Goal: Task Accomplishment & Management: Manage account settings

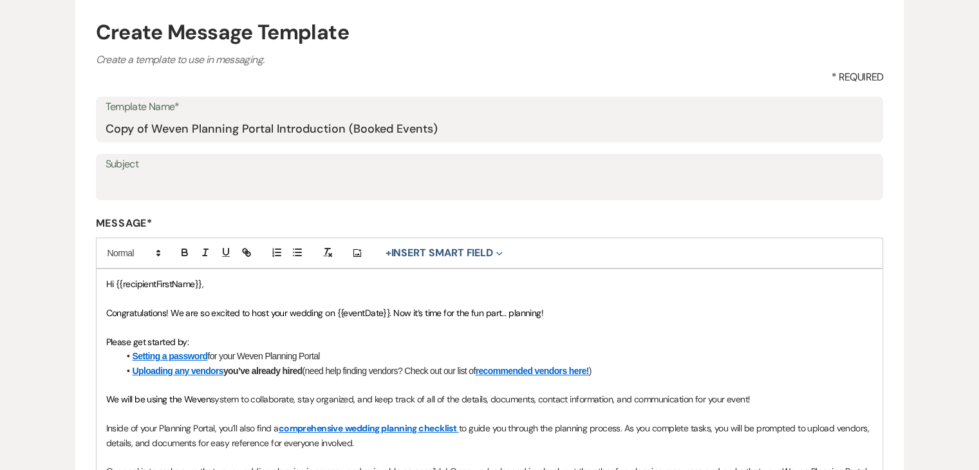
scroll to position [193, 0]
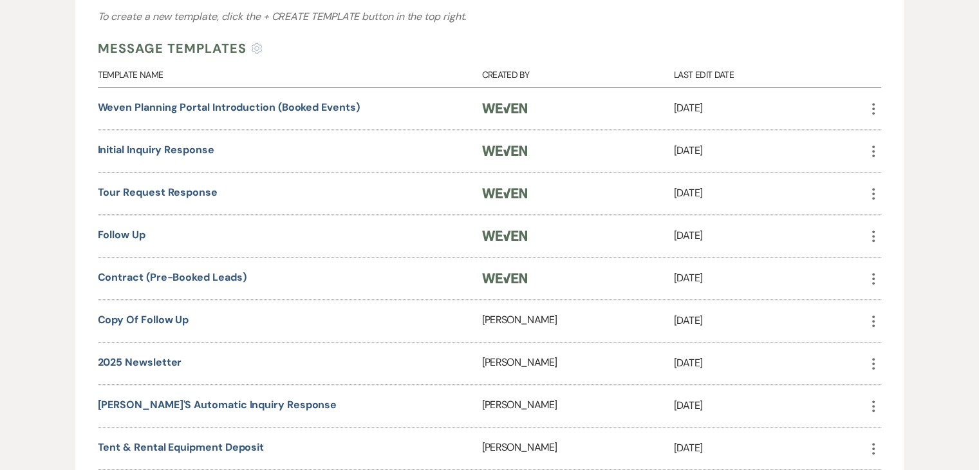
click at [32, 259] on div "Manage Templates Create and edit templates by selecting the template type below…" at bounding box center [489, 112] width 927 height 1051
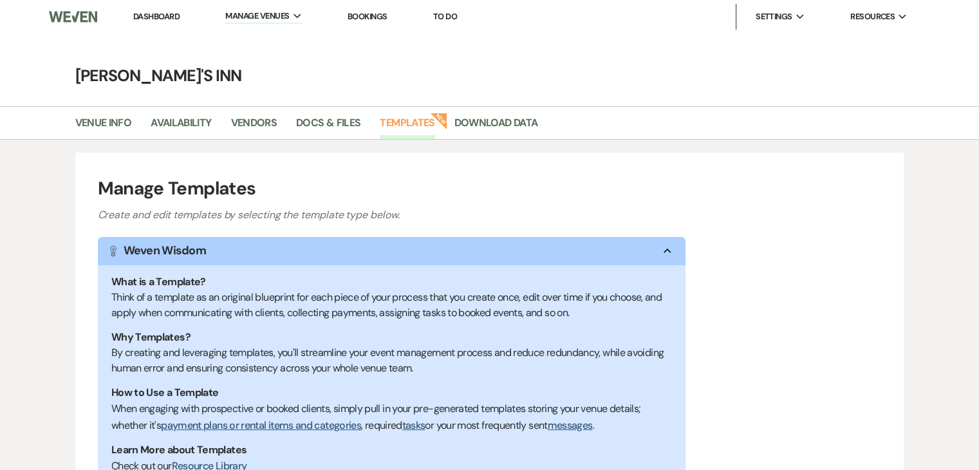
click at [362, 13] on link "Bookings" at bounding box center [368, 16] width 40 height 11
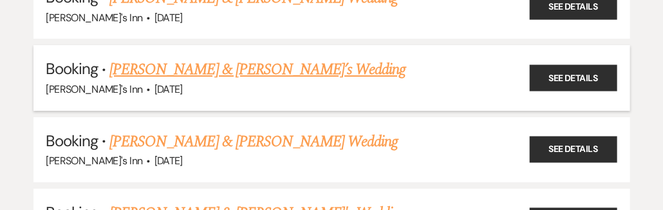
scroll to position [1674, 0]
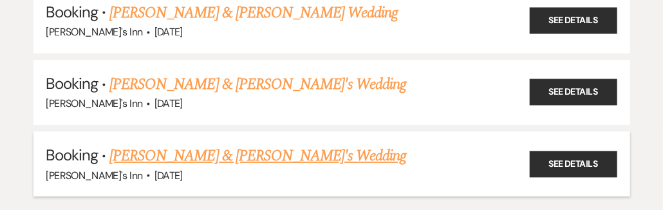
click at [207, 144] on link "[PERSON_NAME] & [PERSON_NAME]'s Wedding" at bounding box center [257, 155] width 297 height 23
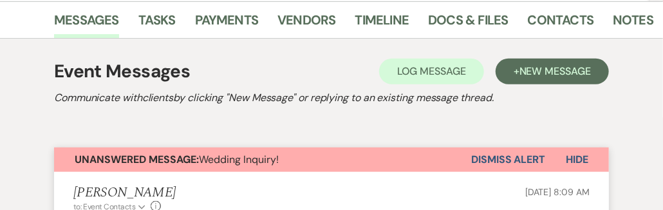
scroll to position [1674, 0]
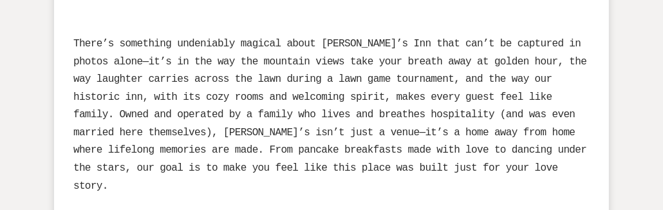
click at [435, 47] on span "There’s something undeniably magical about [PERSON_NAME]’s Inn that can’t be ca…" at bounding box center [330, 115] width 514 height 154
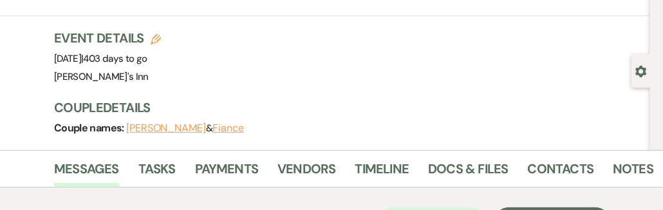
scroll to position [129, 0]
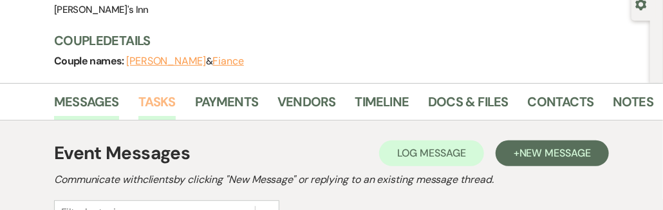
click at [156, 99] on link "Tasks" at bounding box center [156, 105] width 37 height 28
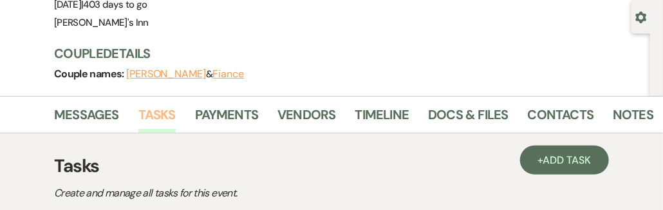
scroll to position [106, 0]
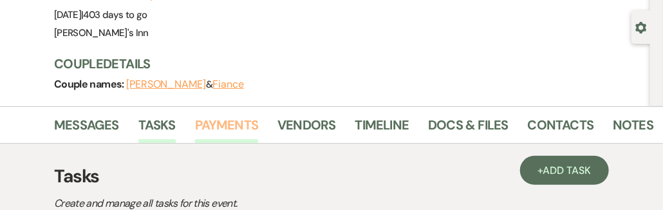
click at [236, 121] on link "Payments" at bounding box center [227, 129] width 64 height 28
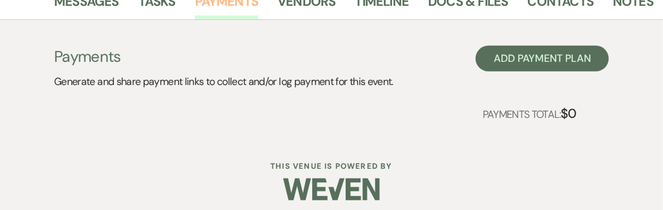
scroll to position [109, 0]
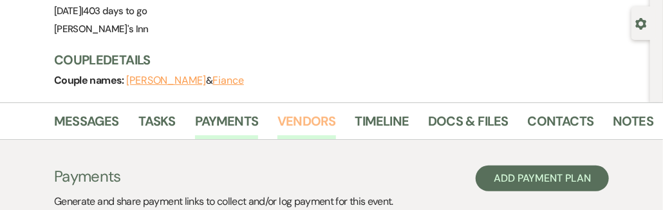
click at [306, 117] on link "Vendors" at bounding box center [307, 125] width 58 height 28
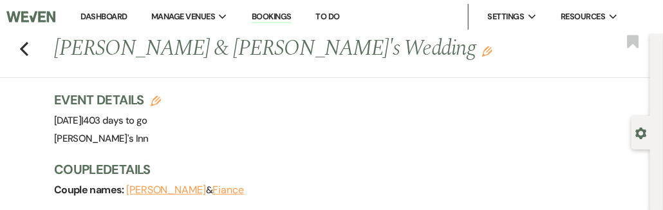
scroll to position [193, 0]
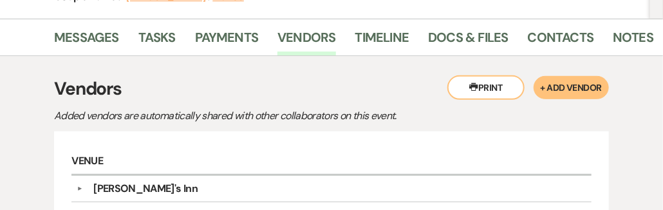
click at [390, 23] on div "Messages Tasks Payments Vendors Timeline Docs & Files Contacts Notes" at bounding box center [331, 37] width 663 height 37
click at [390, 45] on link "Timeline" at bounding box center [382, 41] width 54 height 28
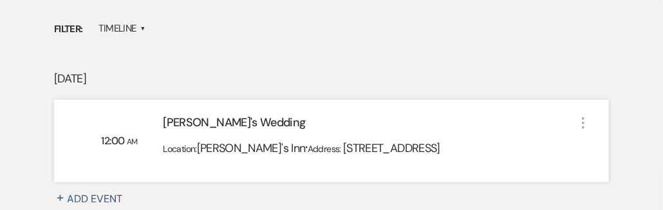
scroll to position [129, 0]
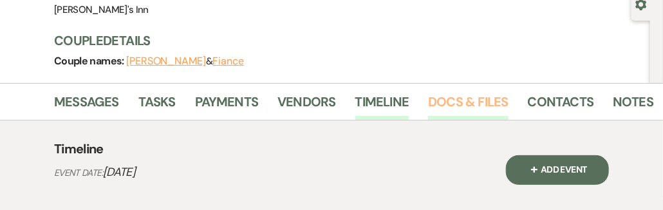
click at [467, 102] on link "Docs & Files" at bounding box center [468, 105] width 80 height 28
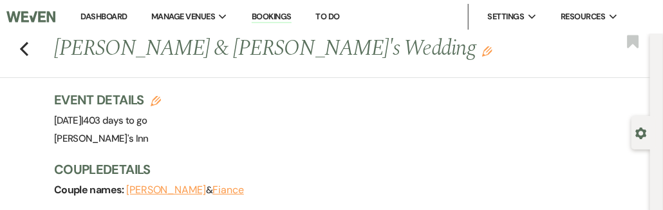
scroll to position [129, 0]
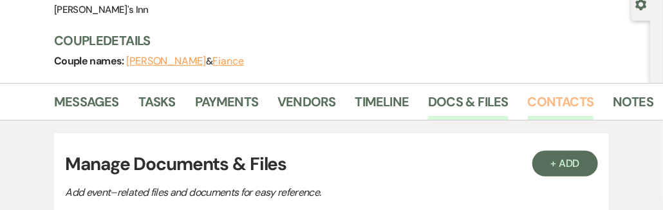
click at [570, 100] on link "Contacts" at bounding box center [561, 105] width 66 height 28
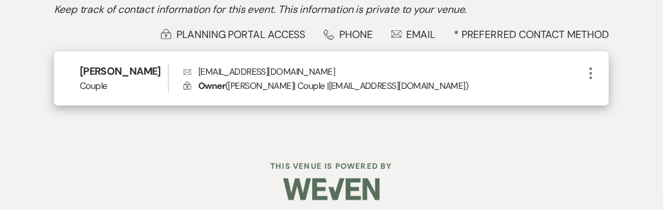
scroll to position [308, 0]
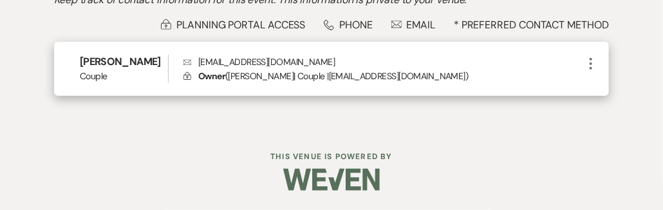
click at [422, 76] on p "Lock Owner ( Molly Frazier | Couple | mollymfrazier22@gmail.com )" at bounding box center [383, 76] width 400 height 14
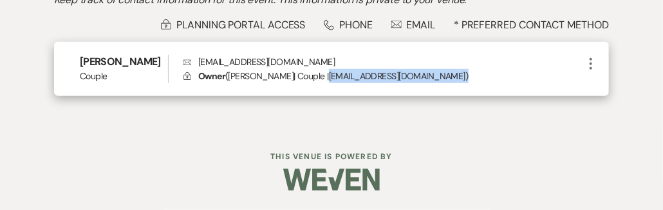
drag, startPoint x: 428, startPoint y: 79, endPoint x: 318, endPoint y: 71, distance: 110.4
click at [318, 71] on p "Lock Owner ( Molly Frazier | Couple | mollymfrazier22@gmail.com )" at bounding box center [383, 76] width 400 height 14
copy p "mollymfrazier22@gmail.com )"
click at [592, 62] on use "button" at bounding box center [591, 64] width 3 height 12
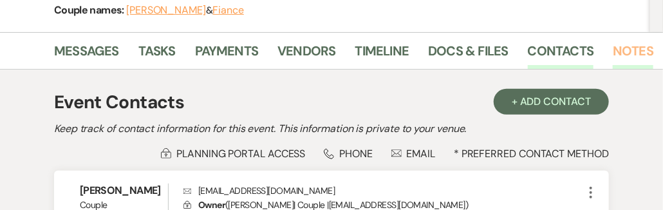
click at [635, 55] on link "Notes" at bounding box center [633, 55] width 41 height 28
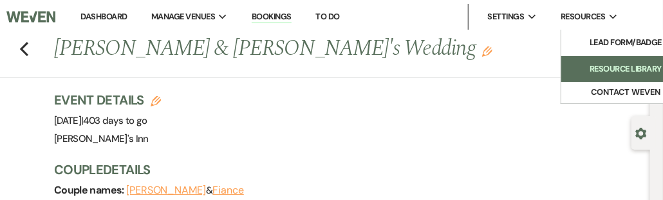
click at [603, 70] on li "Resource Library" at bounding box center [626, 68] width 116 height 13
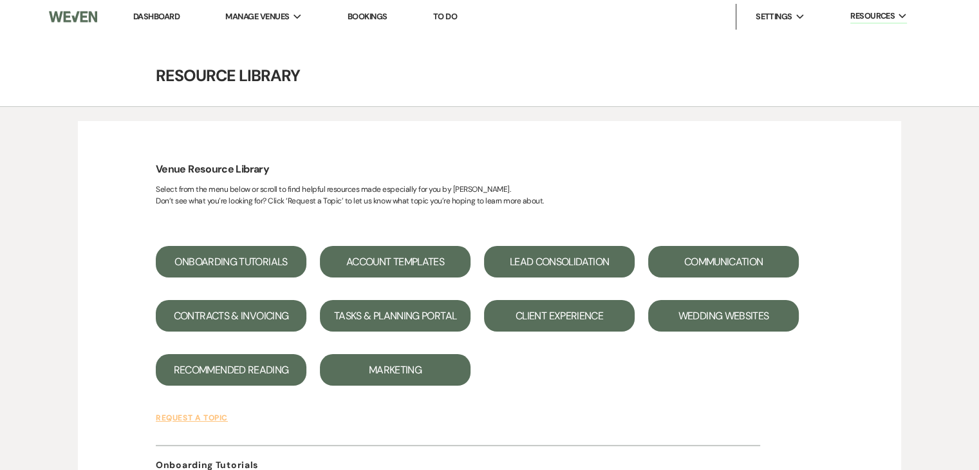
scroll to position [64, 0]
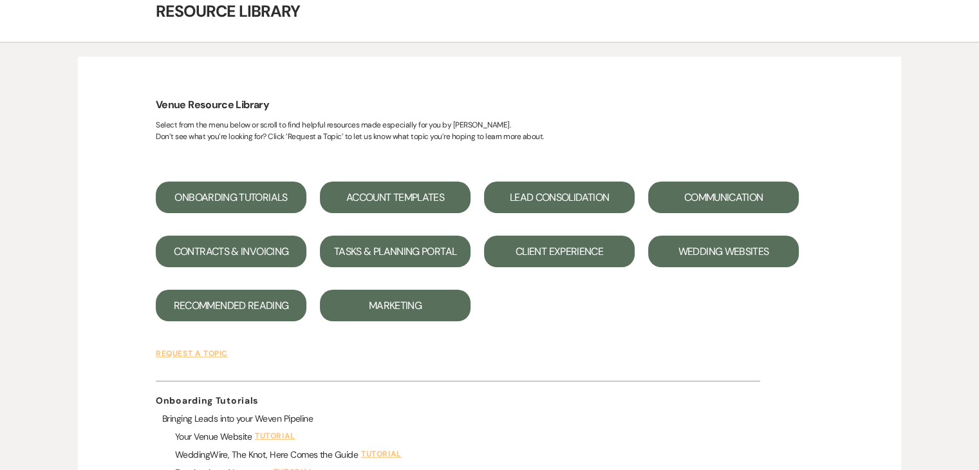
click at [422, 250] on button "Tasks & Planning Portal" at bounding box center [395, 252] width 151 height 32
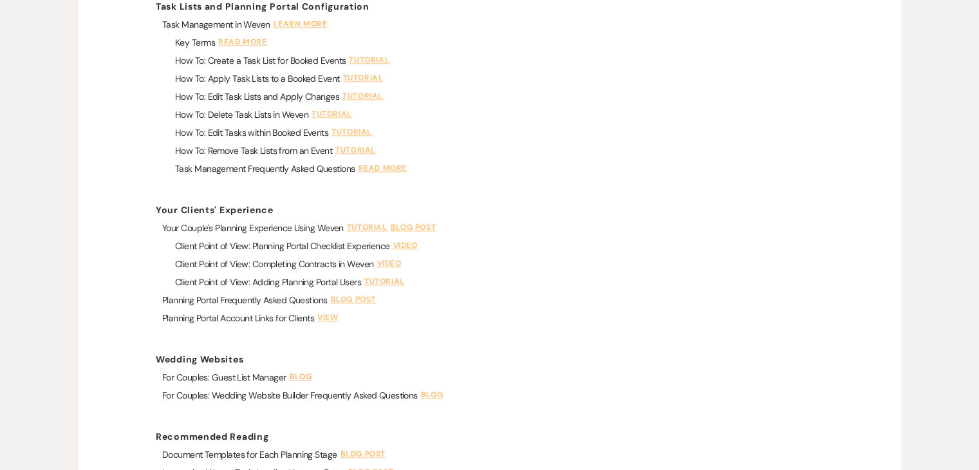
click at [301, 377] on link "Blog" at bounding box center [302, 378] width 25 height 12
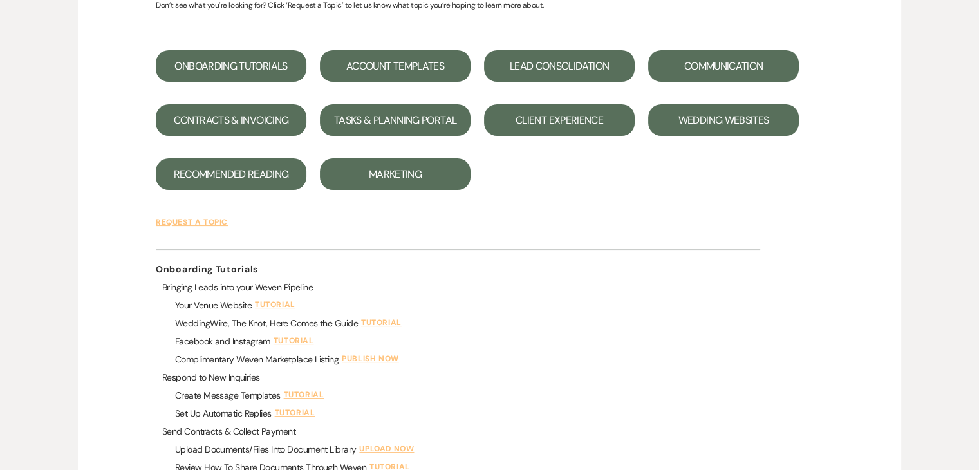
scroll to position [0, 0]
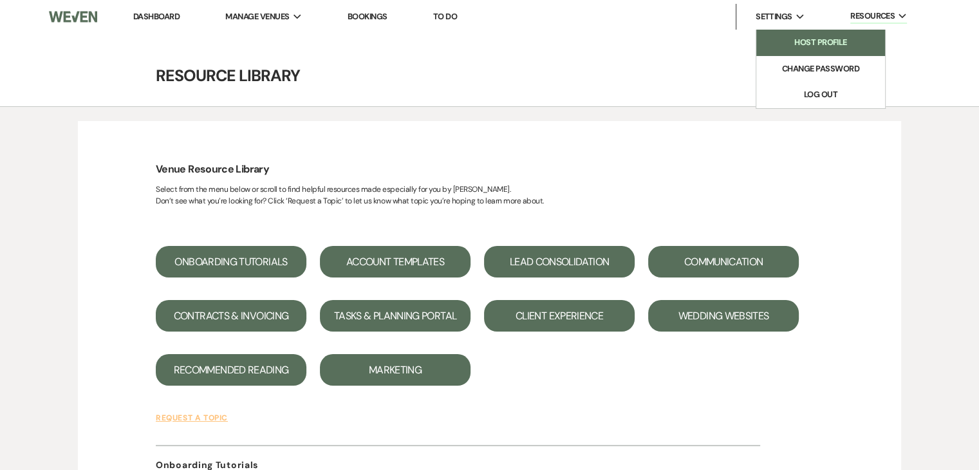
click at [804, 44] on li "Host Profile" at bounding box center [821, 42] width 116 height 13
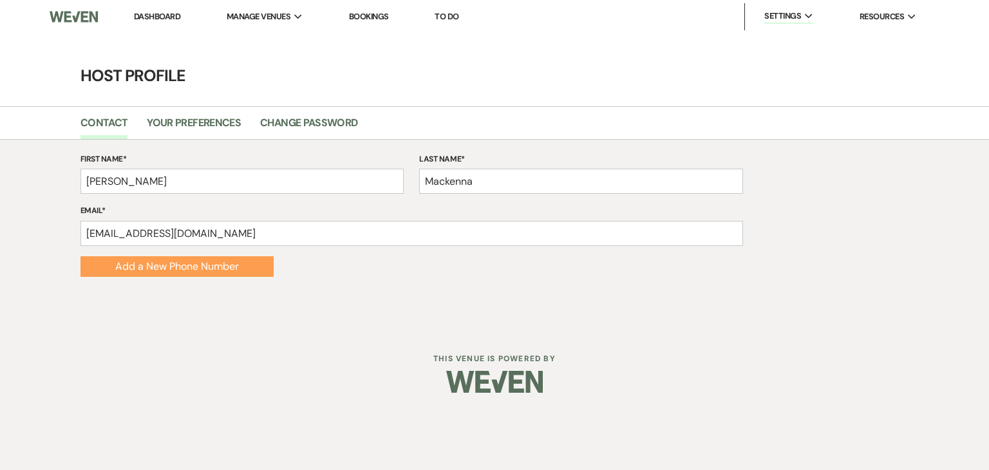
click at [155, 14] on link "Dashboard" at bounding box center [157, 16] width 46 height 11
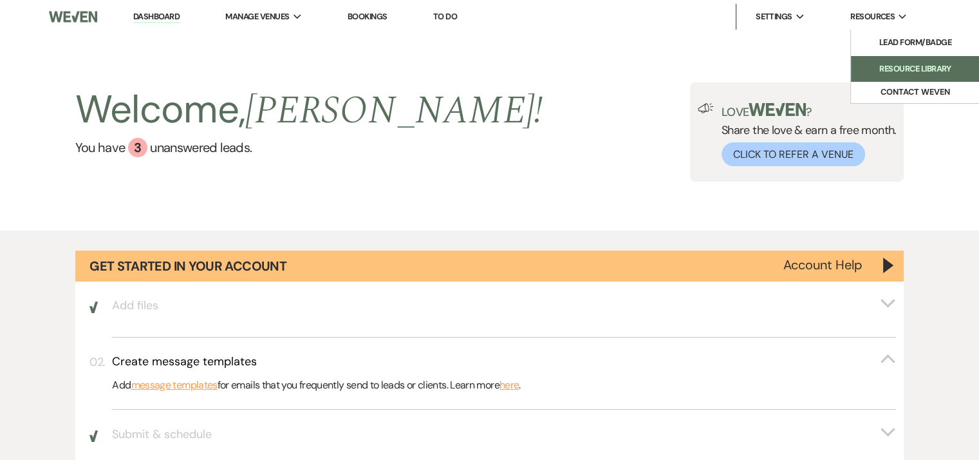
click at [922, 64] on li "Resource Library" at bounding box center [916, 68] width 116 height 13
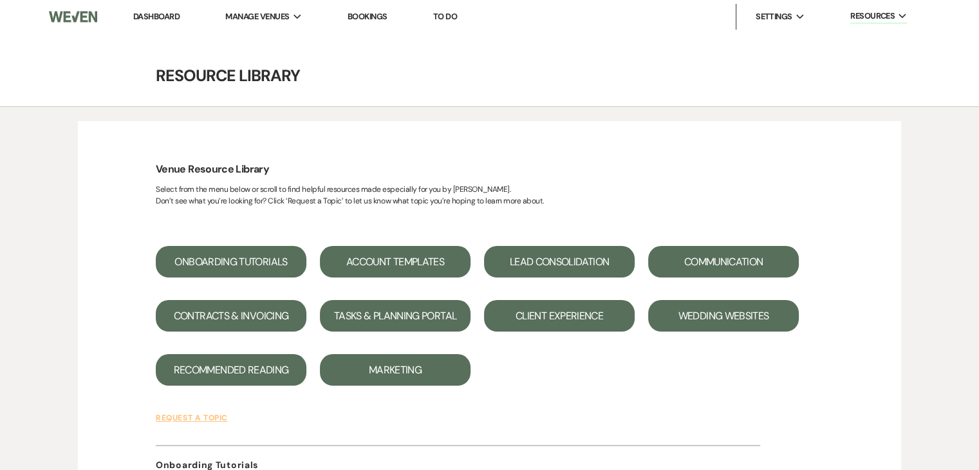
click at [147, 14] on link "Dashboard" at bounding box center [156, 16] width 46 height 11
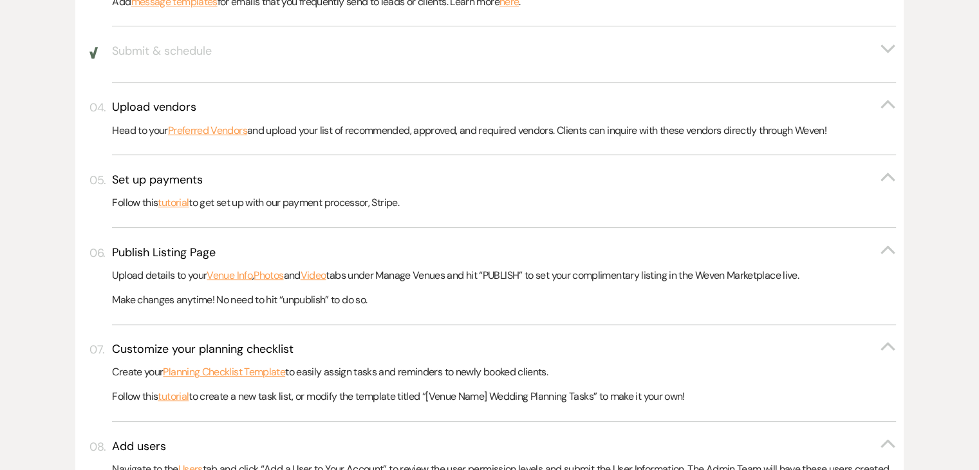
scroll to position [386, 0]
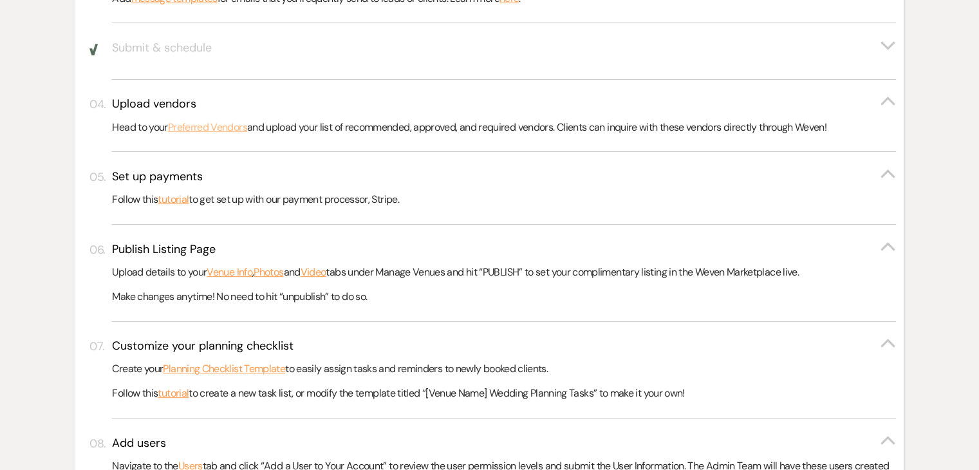
click at [213, 129] on link "Preferred Vendors" at bounding box center [207, 127] width 79 height 17
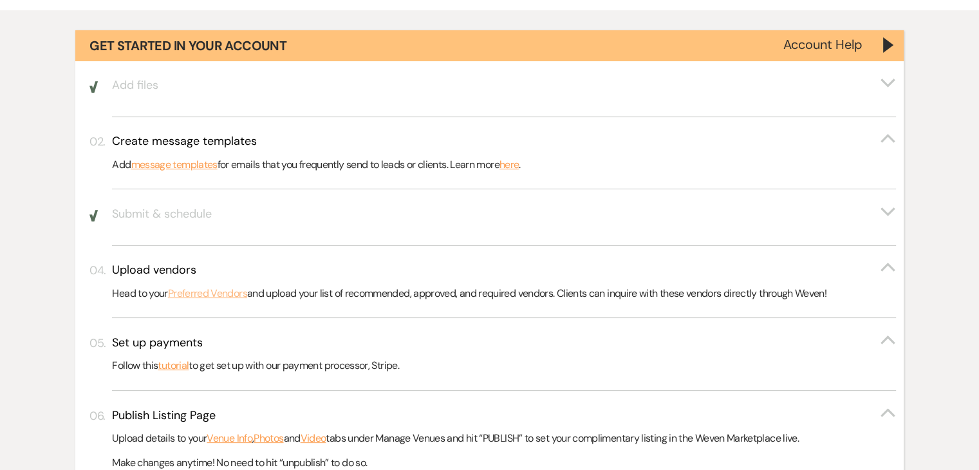
scroll to position [0, 0]
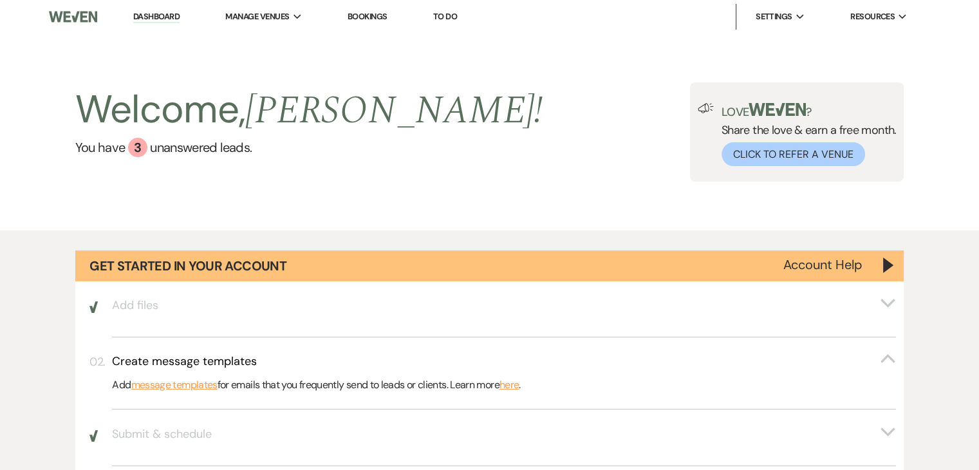
click at [164, 18] on link "Dashboard" at bounding box center [156, 17] width 46 height 12
click at [260, 41] on li "[PERSON_NAME]'s Inn" at bounding box center [290, 42] width 116 height 13
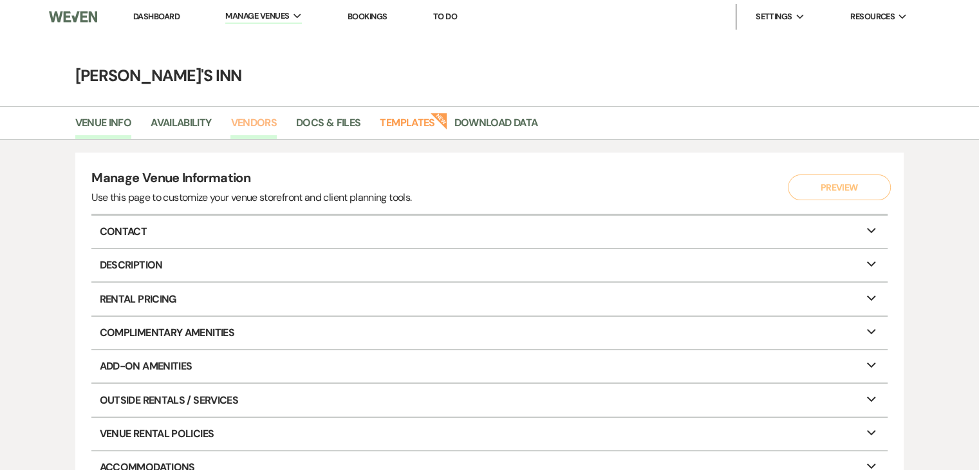
click at [265, 122] on link "Vendors" at bounding box center [254, 127] width 46 height 24
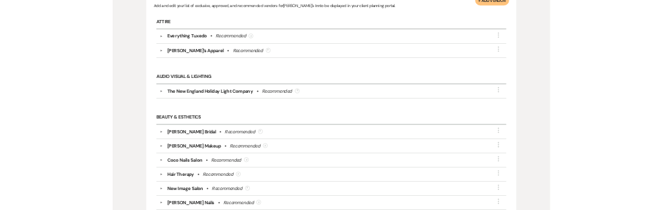
scroll to position [193, 0]
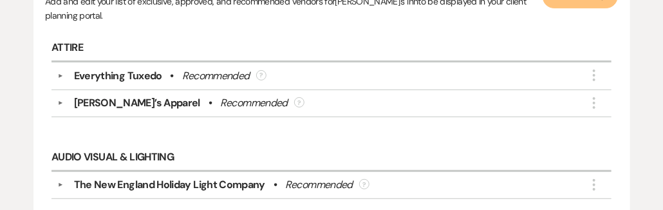
click at [251, 140] on div "Audio Visual & Lighting ▼ The New England Holiday Light Company • Recommended ?…" at bounding box center [331, 179] width 573 height 82
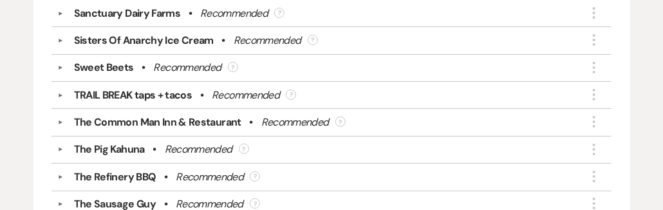
scroll to position [1738, 0]
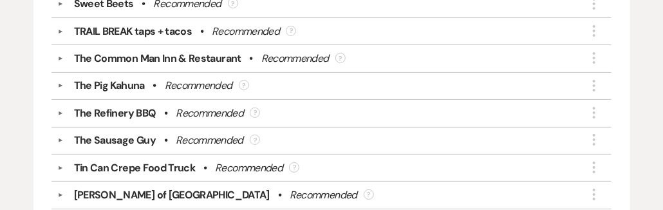
click at [135, 24] on div "TRAIL BREAK taps + tacos" at bounding box center [133, 31] width 118 height 15
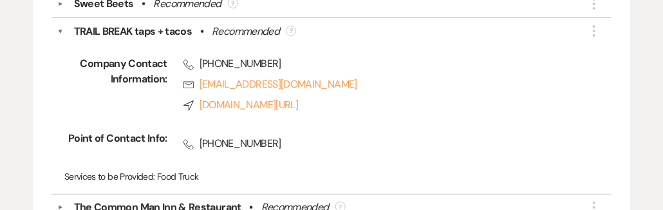
click at [318, 146] on div "Phone (802) 281-3208" at bounding box center [372, 144] width 410 height 26
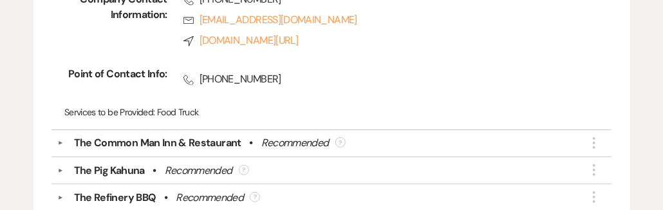
click at [147, 135] on div "The Common Man Inn & Restaurant" at bounding box center [157, 142] width 167 height 15
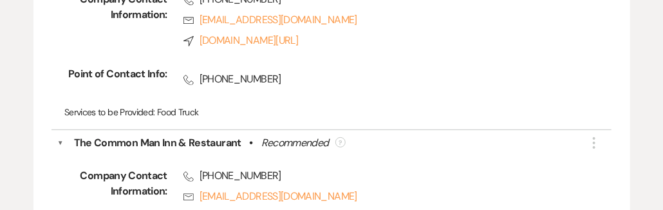
scroll to position [1867, 0]
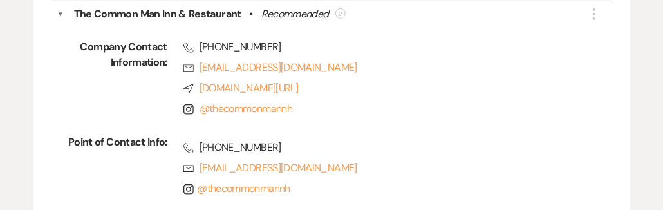
click at [375, 143] on span "Phone (603) 642-0647" at bounding box center [380, 147] width 394 height 15
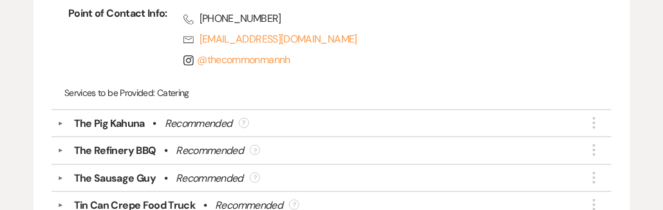
scroll to position [2125, 0]
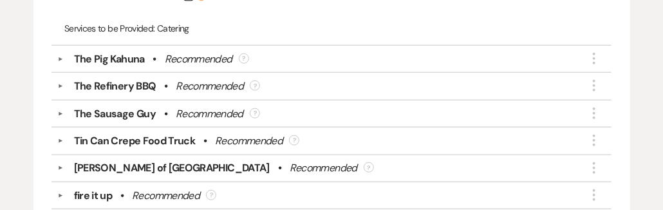
click at [109, 83] on div "The Refinery BBQ" at bounding box center [115, 86] width 82 height 15
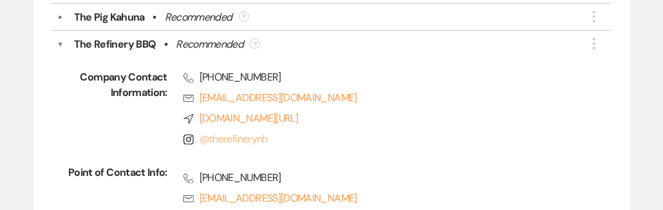
scroll to position [2189, 0]
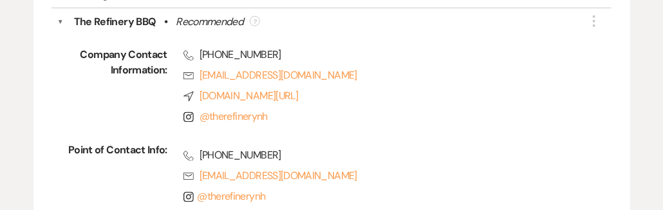
click at [259, 142] on div "Phone (603) 977-0194 Rsvp perspectiveleary@gmail.com Instagram @ therefinerynh" at bounding box center [372, 175] width 410 height 67
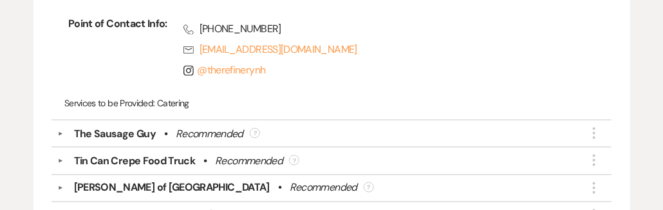
scroll to position [2318, 0]
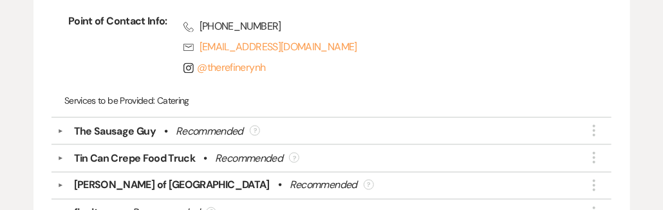
click at [93, 124] on div "The Sausage Guy" at bounding box center [115, 131] width 82 height 15
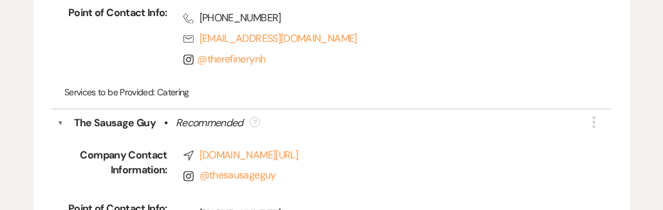
scroll to position [2382, 0]
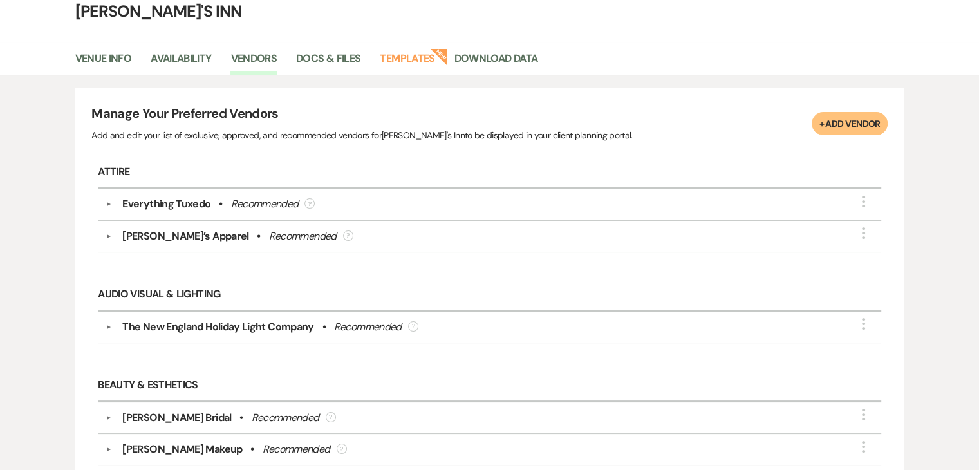
click at [129, 201] on div "Everything Tuxedo" at bounding box center [166, 203] width 88 height 15
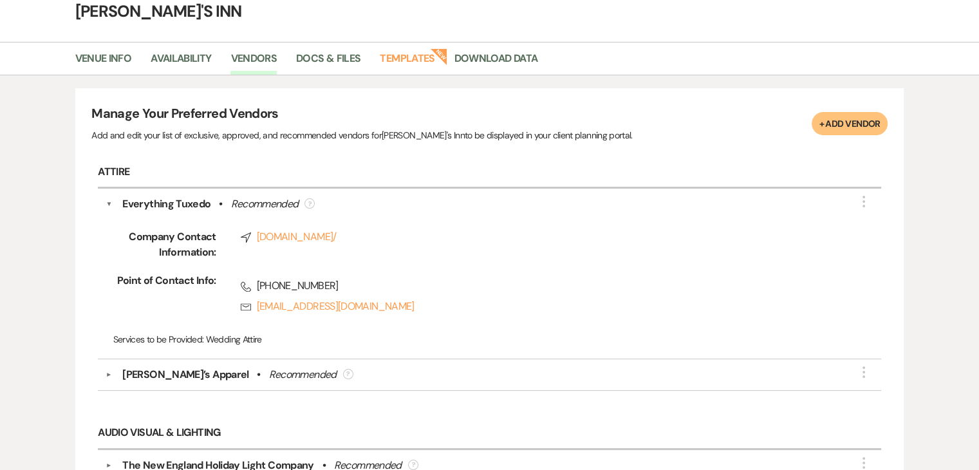
click at [488, 325] on div "Company Contact Information: Compass everything-tuxedo.square.site/ Point of Co…" at bounding box center [489, 281] width 767 height 138
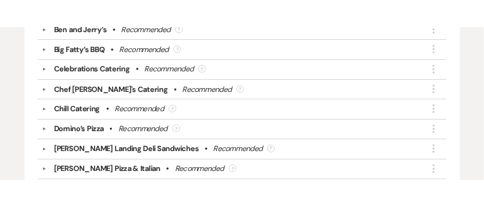
scroll to position [1545, 0]
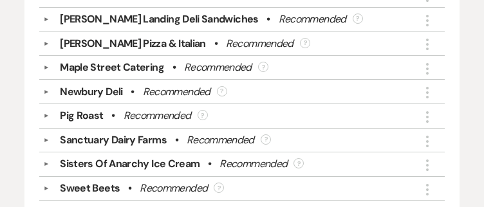
click at [48, 89] on button "▼" at bounding box center [46, 92] width 15 height 6
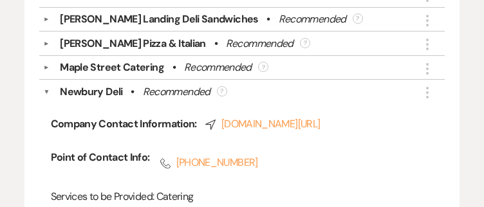
click at [45, 64] on button "▼" at bounding box center [46, 67] width 15 height 6
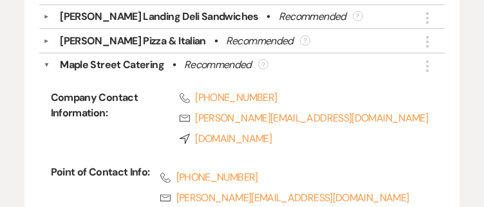
scroll to position [1481, 0]
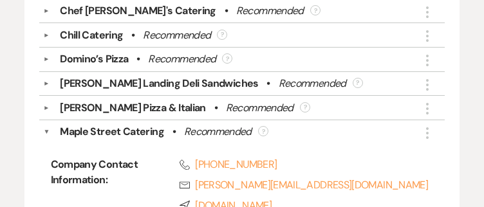
click at [86, 100] on div "Lou Delgrego’s Pizza & Italian" at bounding box center [133, 107] width 146 height 15
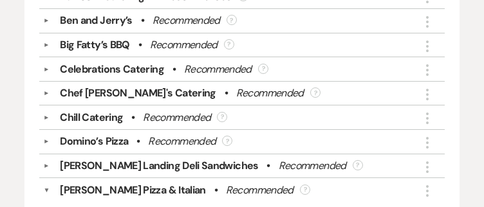
scroll to position [1416, 0]
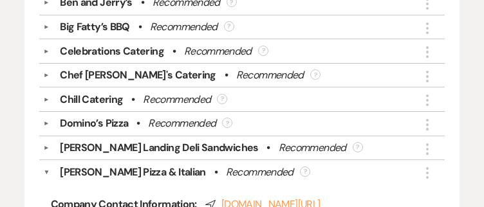
click at [97, 93] on div "Chill Catering" at bounding box center [91, 99] width 63 height 15
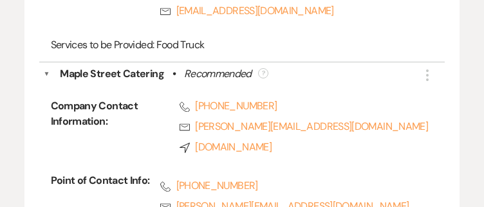
scroll to position [1867, 0]
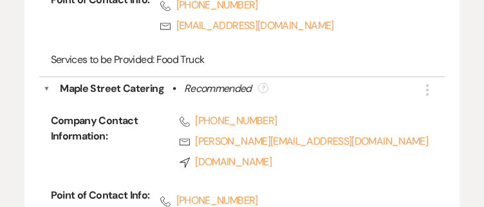
click at [46, 81] on button "▼" at bounding box center [46, 88] width 6 height 15
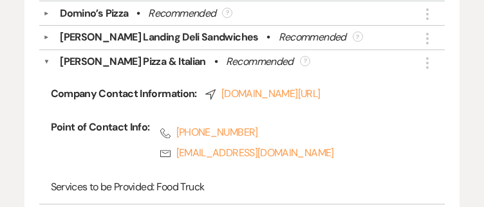
scroll to position [1738, 0]
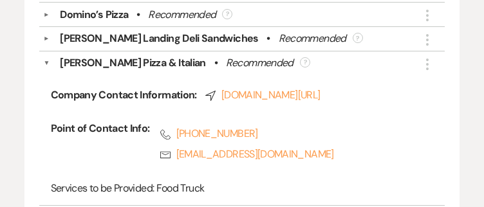
click at [46, 55] on button "▼" at bounding box center [46, 62] width 6 height 15
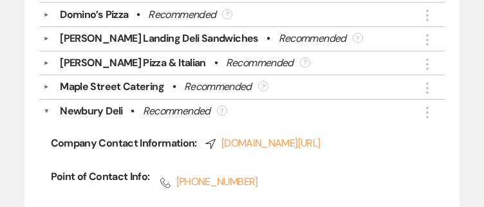
click at [51, 104] on div "Newbury Deli • Recommended ?" at bounding box center [245, 111] width 391 height 15
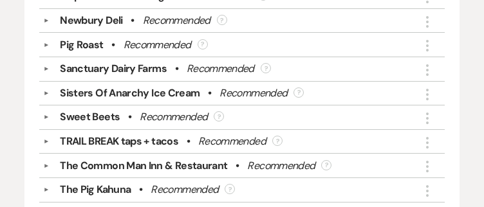
scroll to position [1867, 0]
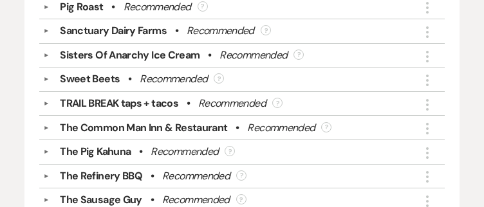
click at [138, 99] on div "TRAIL BREAK taps + tacos" at bounding box center [119, 103] width 118 height 15
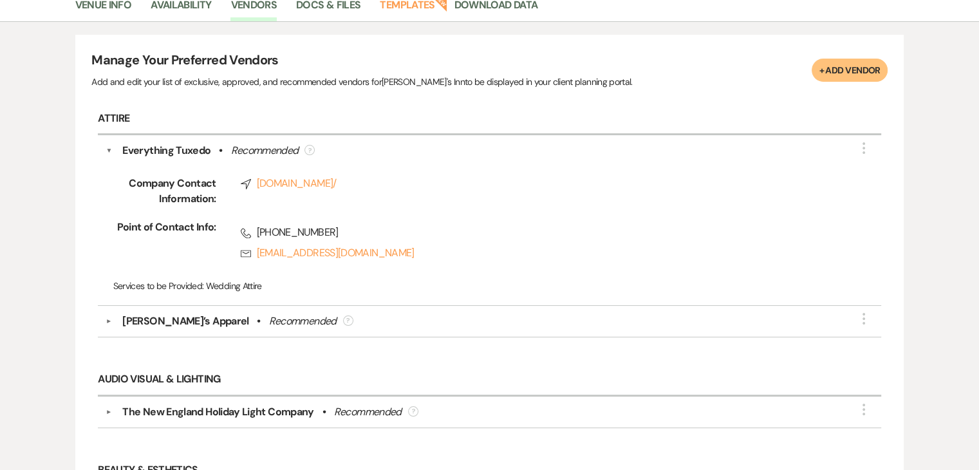
scroll to position [0, 0]
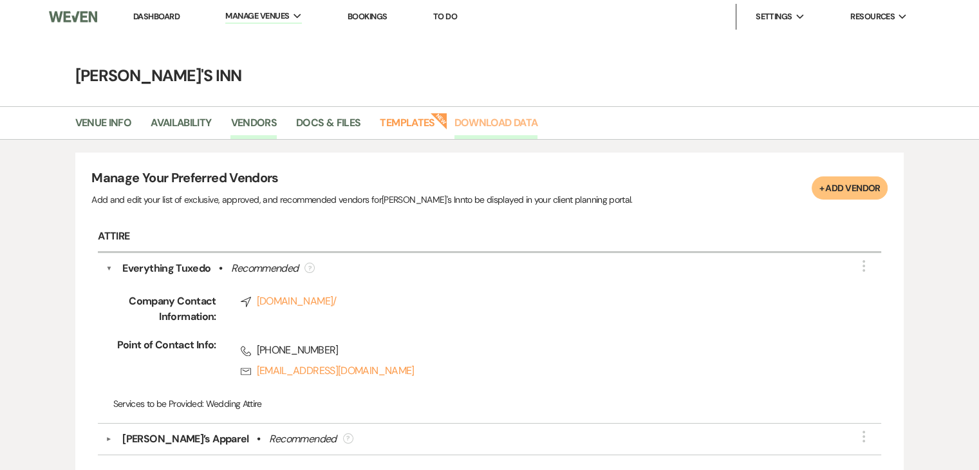
click at [518, 128] on link "Download Data" at bounding box center [497, 127] width 84 height 24
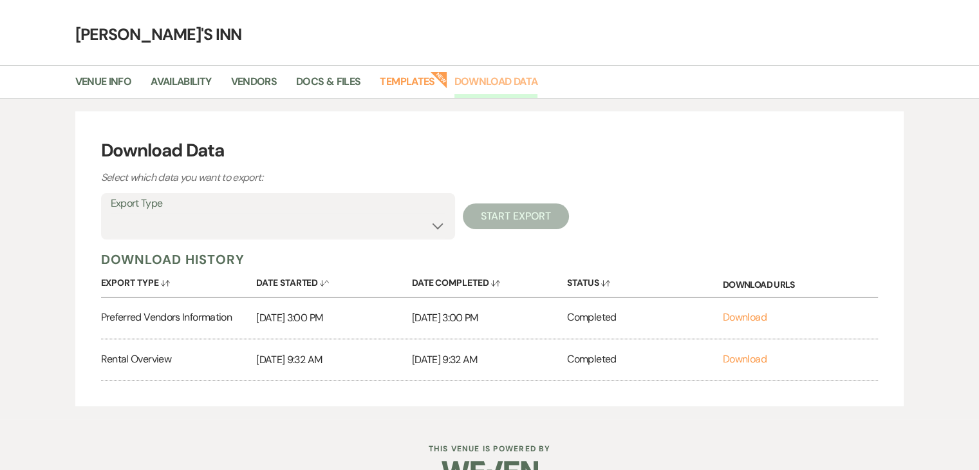
scroll to position [64, 0]
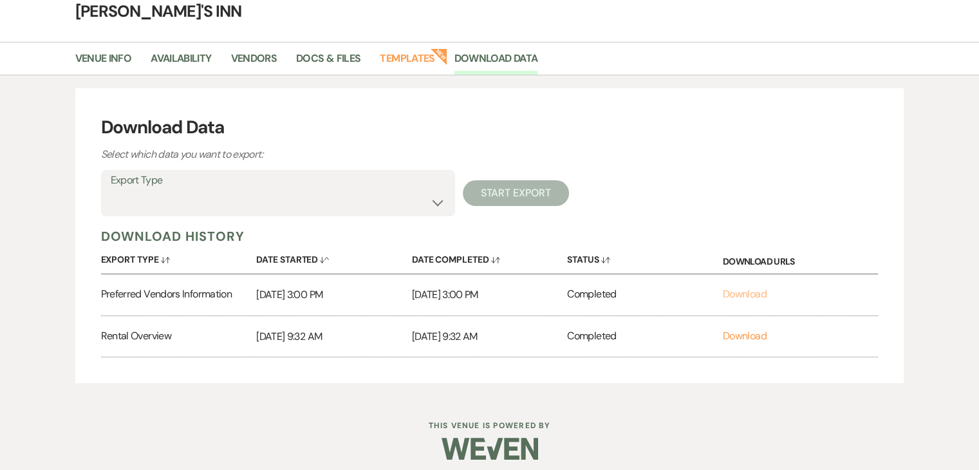
click at [735, 296] on link "Download" at bounding box center [745, 294] width 44 height 14
click at [751, 287] on link "Download" at bounding box center [745, 294] width 44 height 14
